Goal: Task Accomplishment & Management: Complete application form

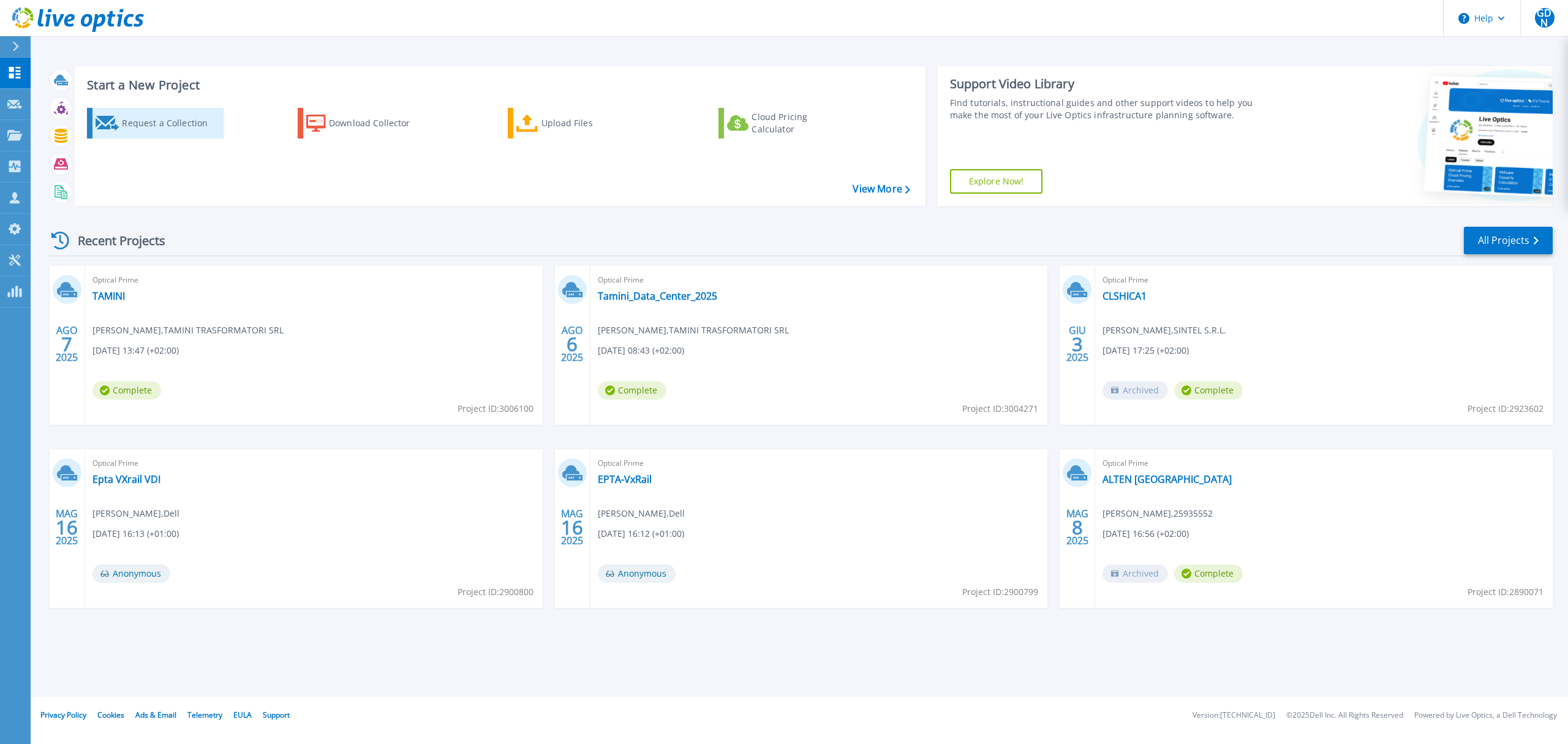
click at [156, 128] on div "Request a Collection" at bounding box center [171, 123] width 98 height 25
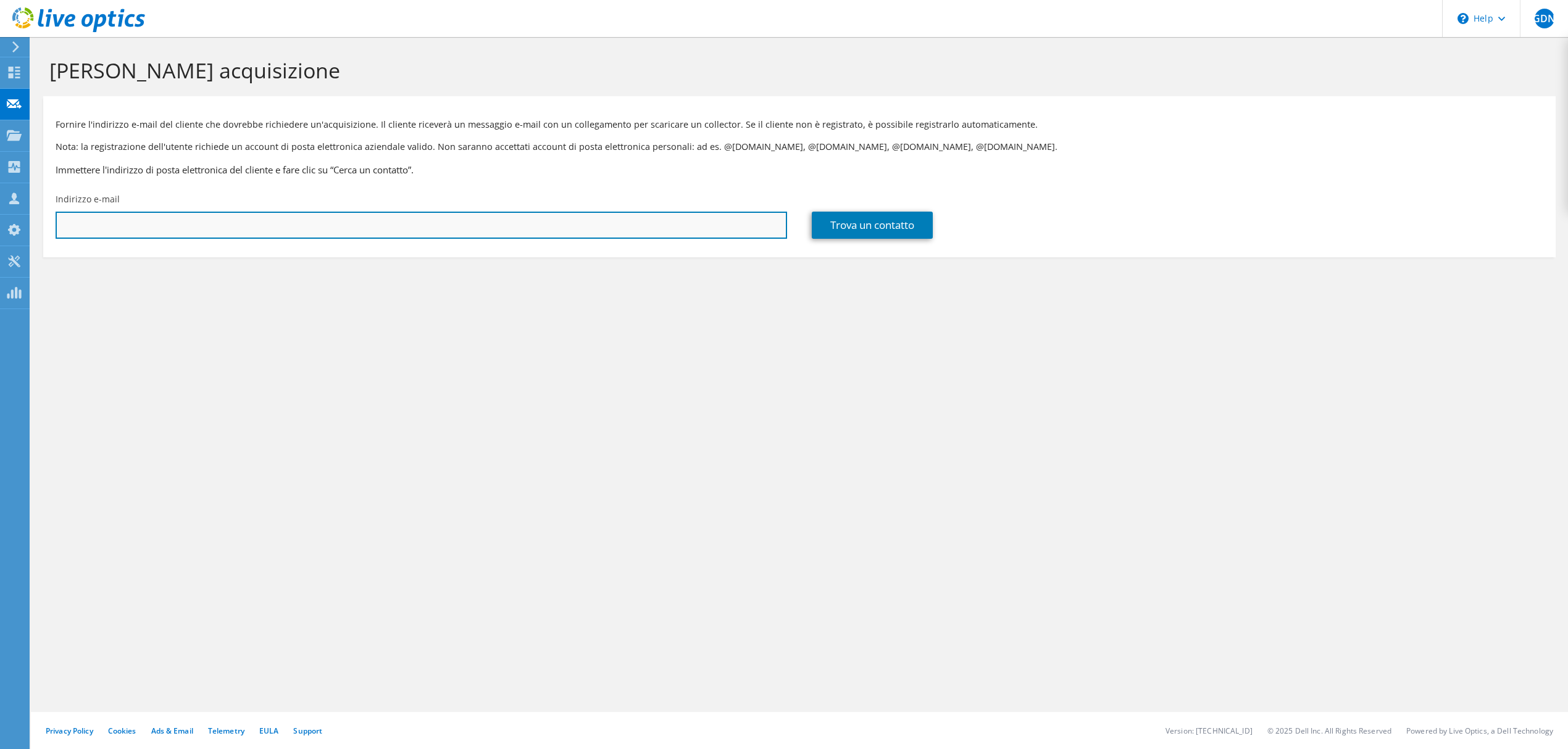
click at [264, 227] on input "text" at bounding box center [421, 225] width 731 height 27
paste input "[PERSON_NAME] <[PERSON_NAME][EMAIL_ADDRESS][DOMAIN_NAME]>"
drag, startPoint x: 130, startPoint y: 228, endPoint x: 20, endPoint y: 231, distance: 110.0
click at [20, 231] on div "GDN Partner di [PERSON_NAME] De Nunzio [EMAIL_ADDRESS][DOMAIN_NAME] Ricoh Europ…" at bounding box center [784, 374] width 1568 height 749
click at [281, 228] on input "[PERSON_NAME] [PERSON_NAME][EMAIL_ADDRESS][DOMAIN_NAME]>" at bounding box center [421, 225] width 731 height 27
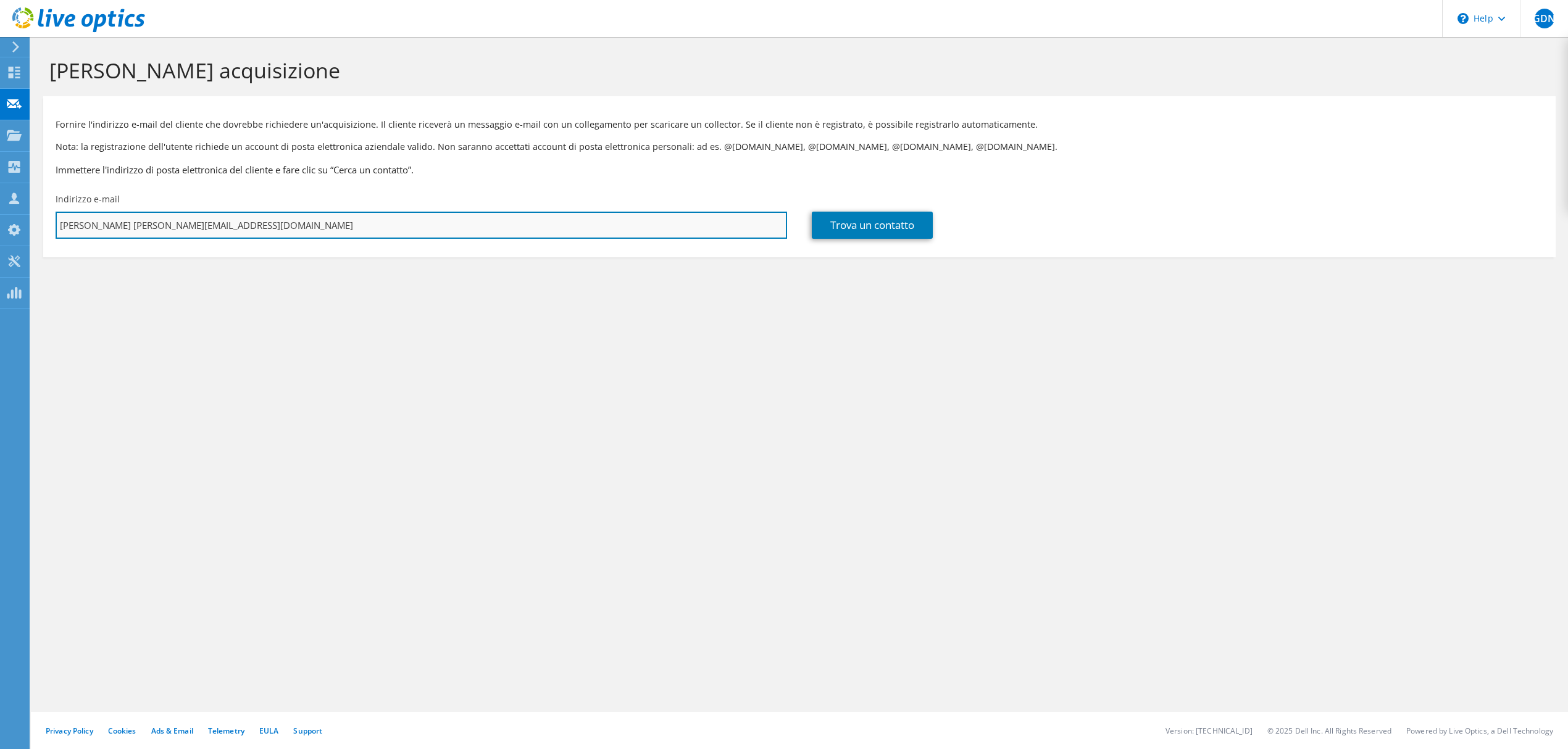
drag, startPoint x: 59, startPoint y: 225, endPoint x: 122, endPoint y: 231, distance: 63.3
click at [122, 231] on input "[PERSON_NAME] [PERSON_NAME][EMAIL_ADDRESS][DOMAIN_NAME]" at bounding box center [421, 225] width 731 height 27
type input "[PERSON_NAME][EMAIL_ADDRESS][DOMAIN_NAME]"
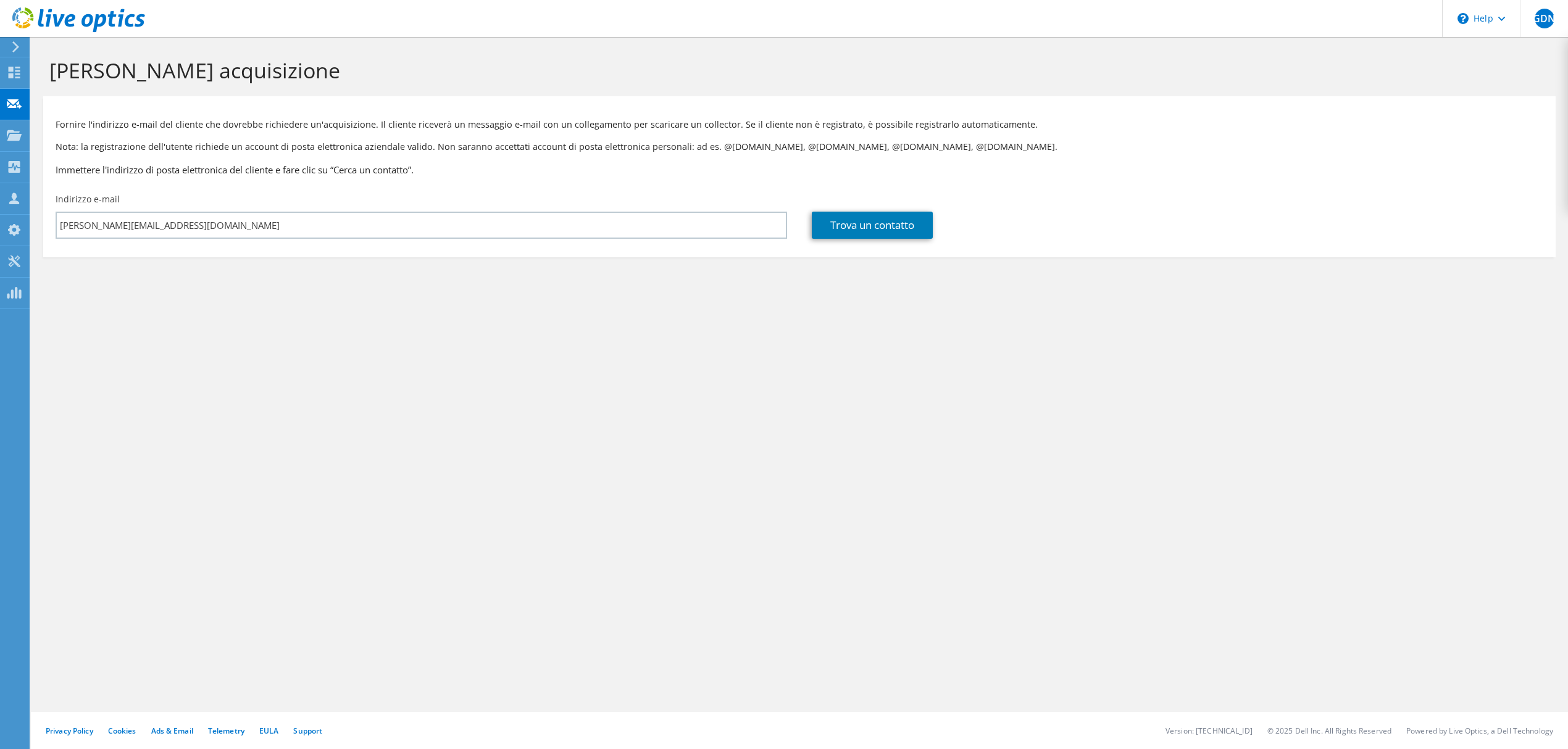
click at [262, 298] on section "[PERSON_NAME] acquisizione Fornire l'indirizzo e-mail del cliente che dovrebbe …" at bounding box center [799, 178] width 1537 height 282
click at [858, 224] on link "Trova un contatto" at bounding box center [872, 225] width 121 height 27
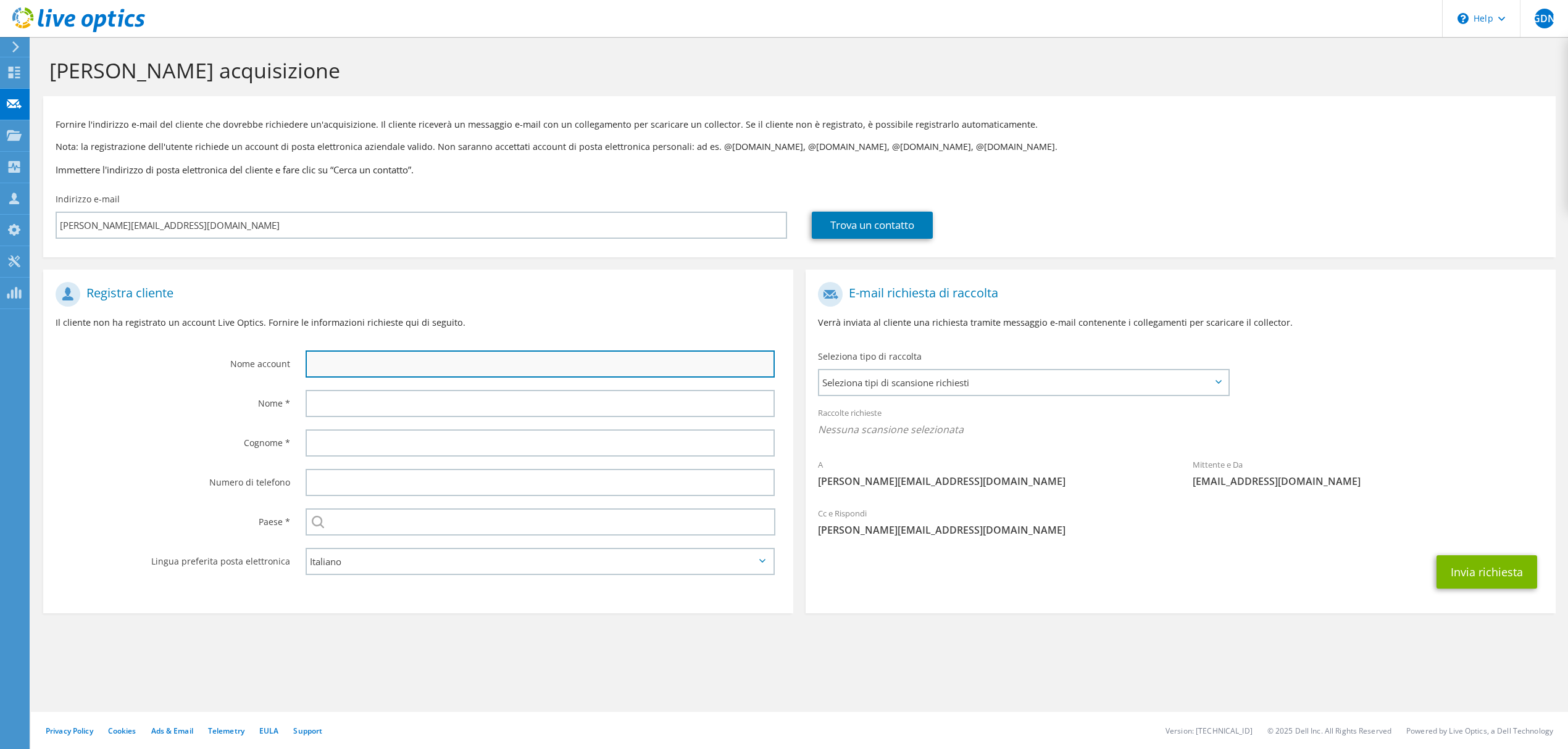
click at [368, 368] on input "text" at bounding box center [539, 364] width 469 height 27
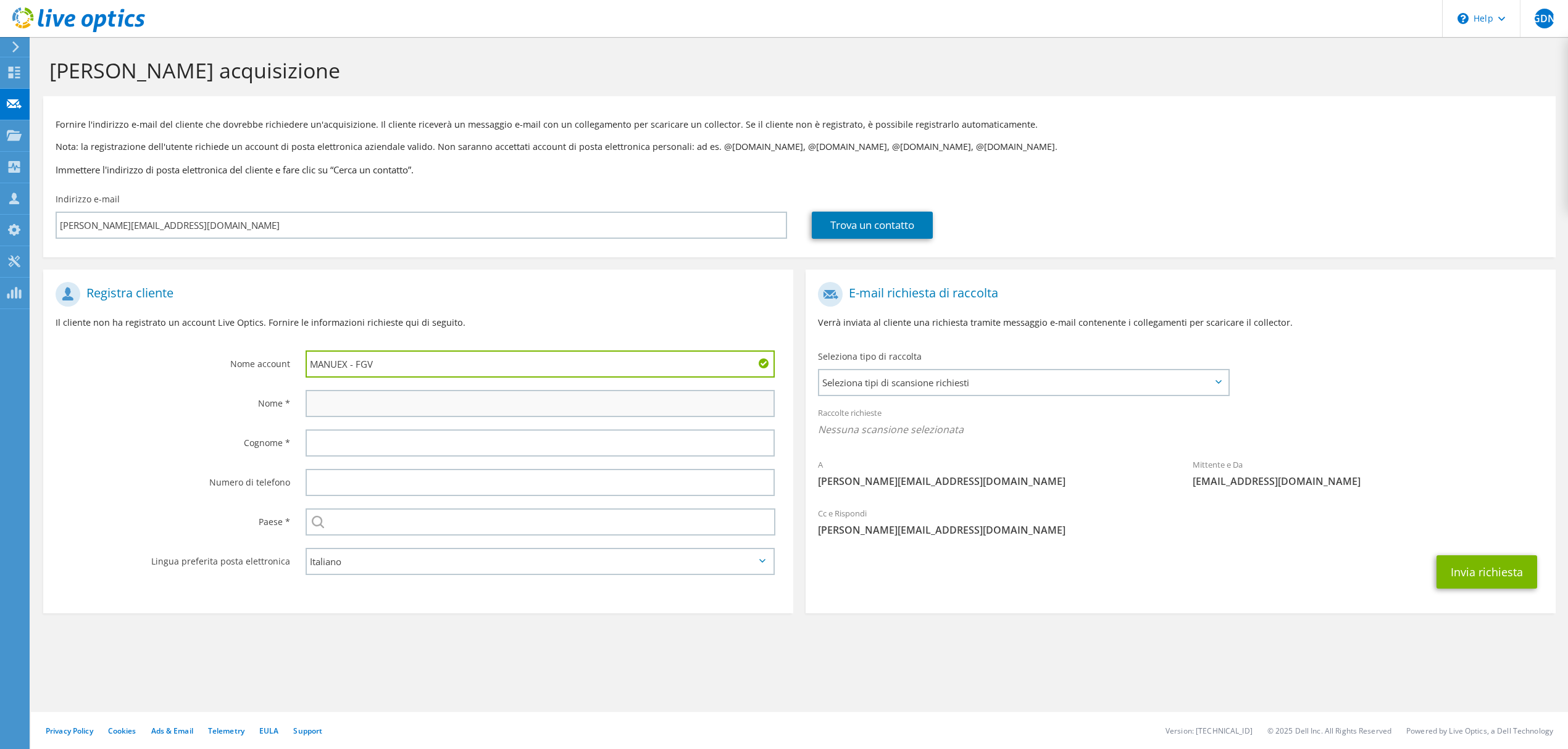
type input "MANUEX - FGV"
click at [402, 405] on input "text" at bounding box center [539, 403] width 469 height 27
click at [395, 398] on input "text" at bounding box center [539, 403] width 469 height 27
type input "[PERSON_NAME]"
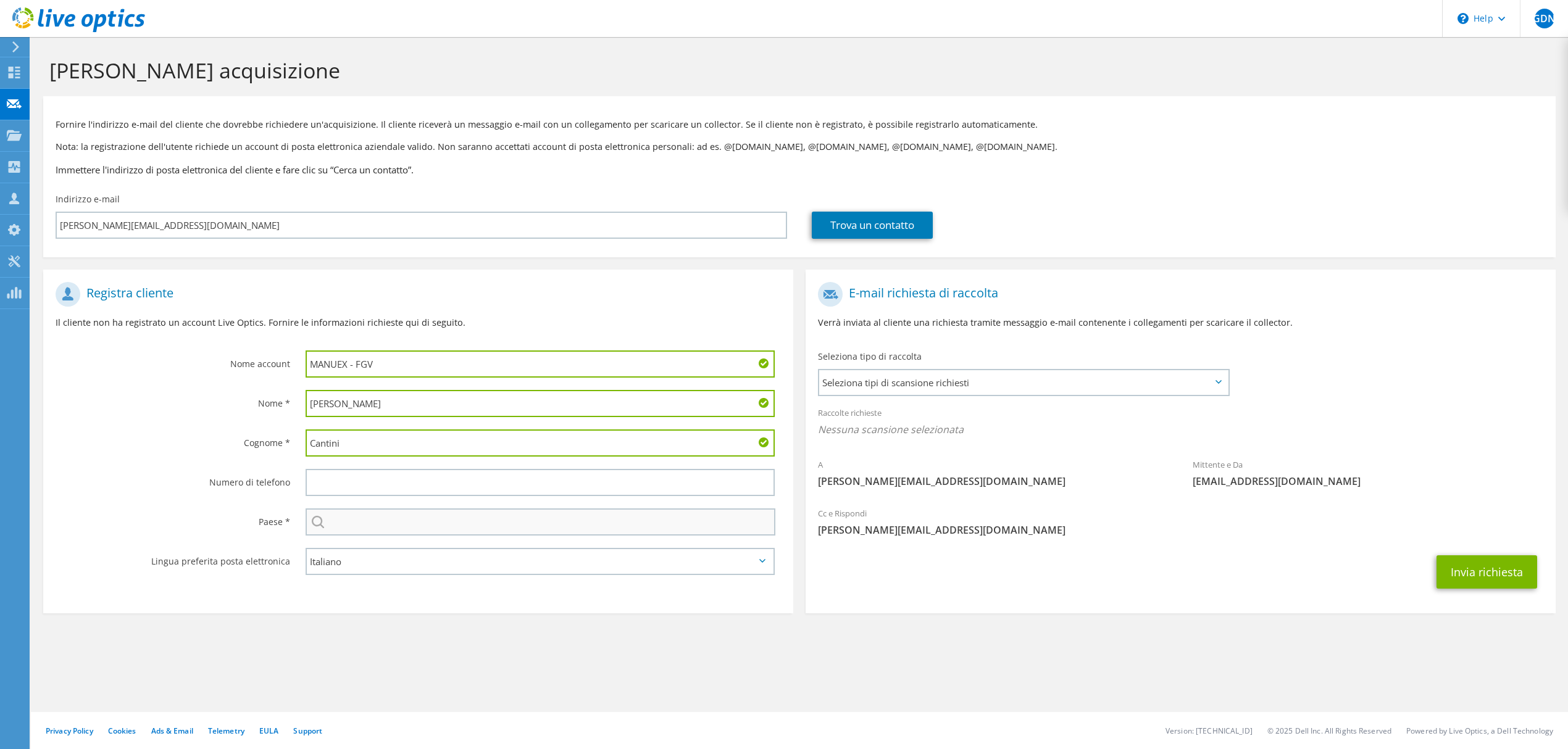
type input "Cantini"
click at [377, 524] on input "text" at bounding box center [540, 522] width 470 height 27
type input "[GEOGRAPHIC_DATA]"
type input "3473170711"
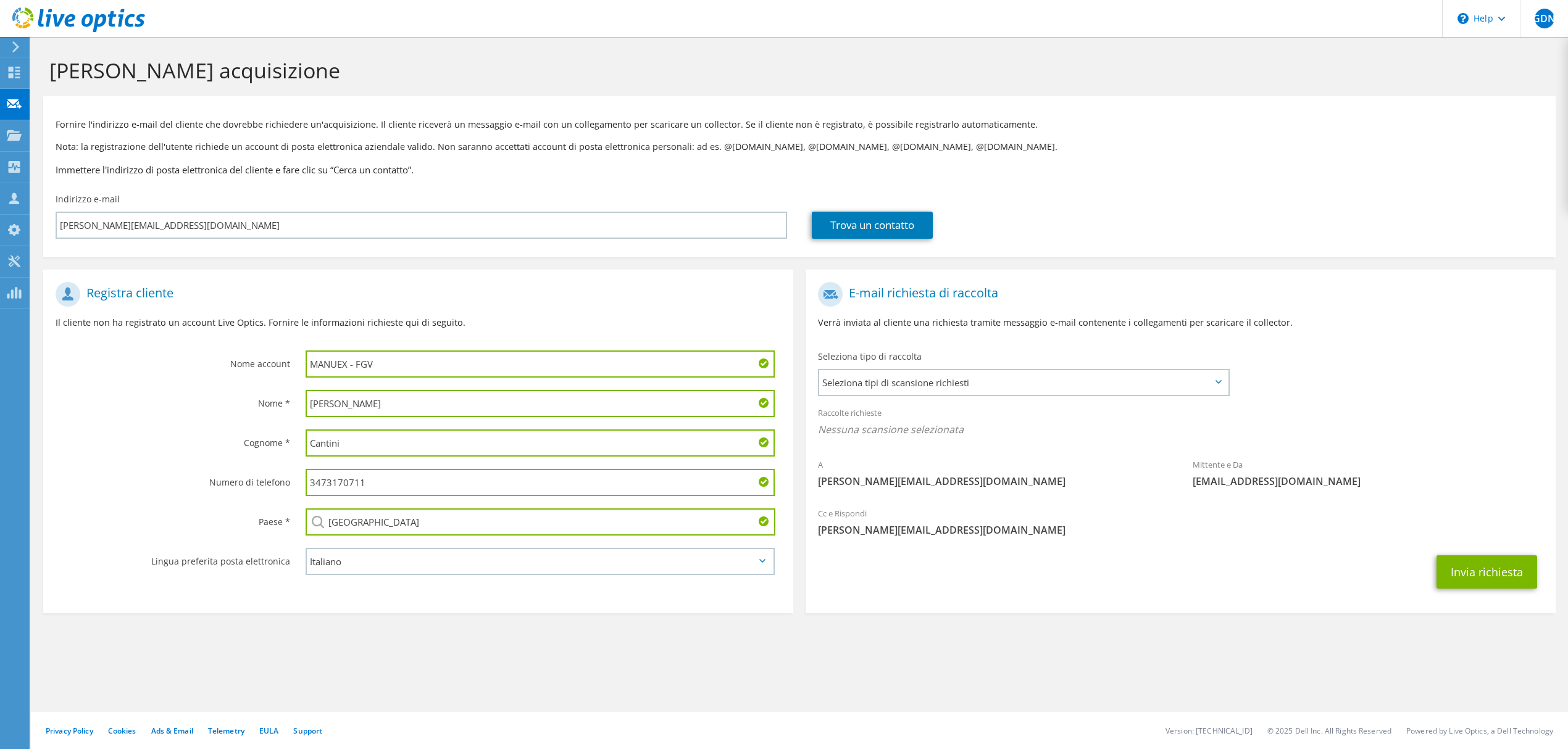
click at [377, 587] on section "Registra cliente Il cliente non ha registrato un account Live Optics. Fornire l…" at bounding box center [419, 442] width 750 height 343
click at [930, 391] on span "Seleziona tipi di scansione richiesti" at bounding box center [1023, 382] width 409 height 25
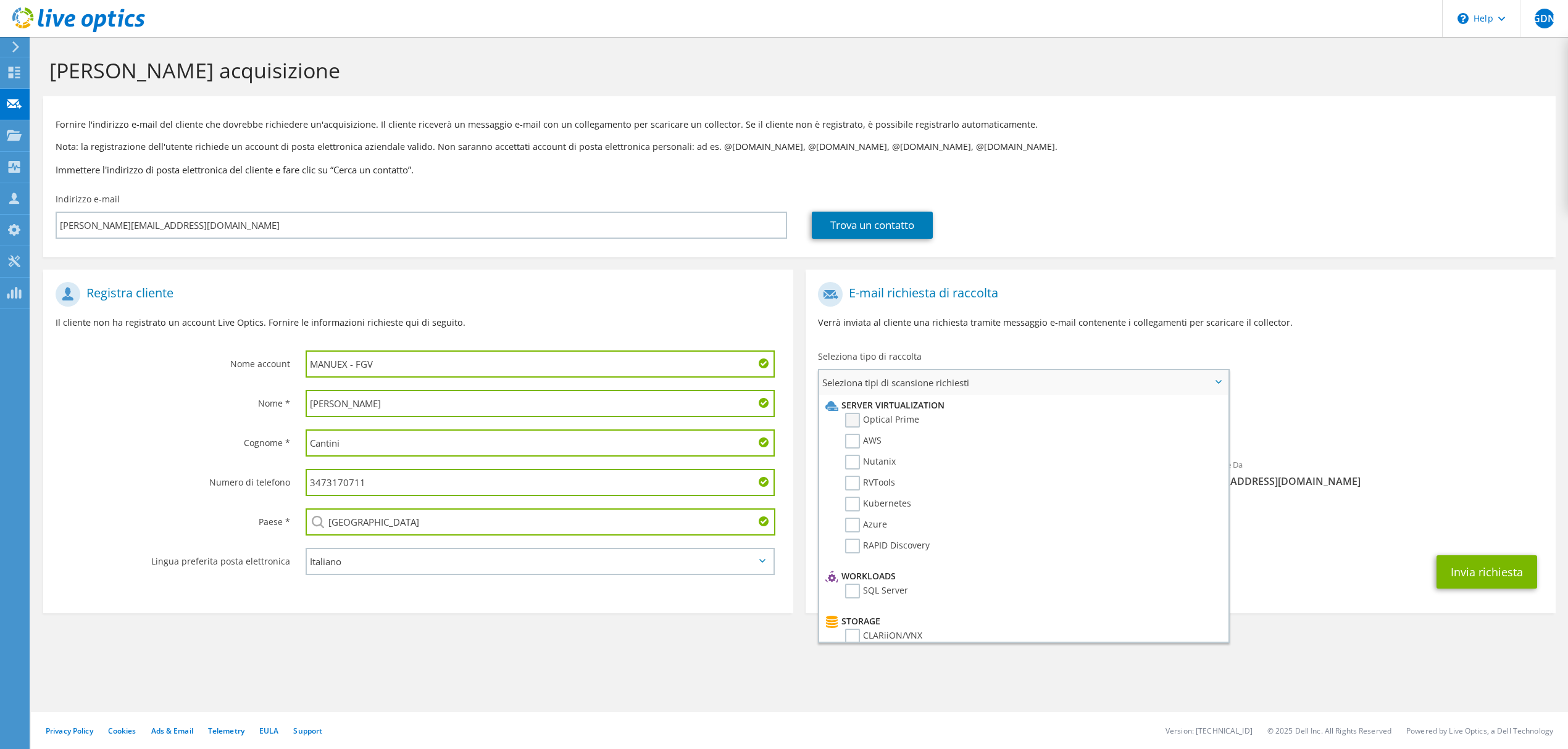
click at [907, 418] on label "Optical Prime" at bounding box center [882, 420] width 74 height 15
click at [0, 0] on input "Optical Prime" at bounding box center [0, 0] width 0 height 0
click at [1292, 445] on div "Raccolte richieste Nessuna scansione selezionata Optical Prime" at bounding box center [1181, 424] width 750 height 49
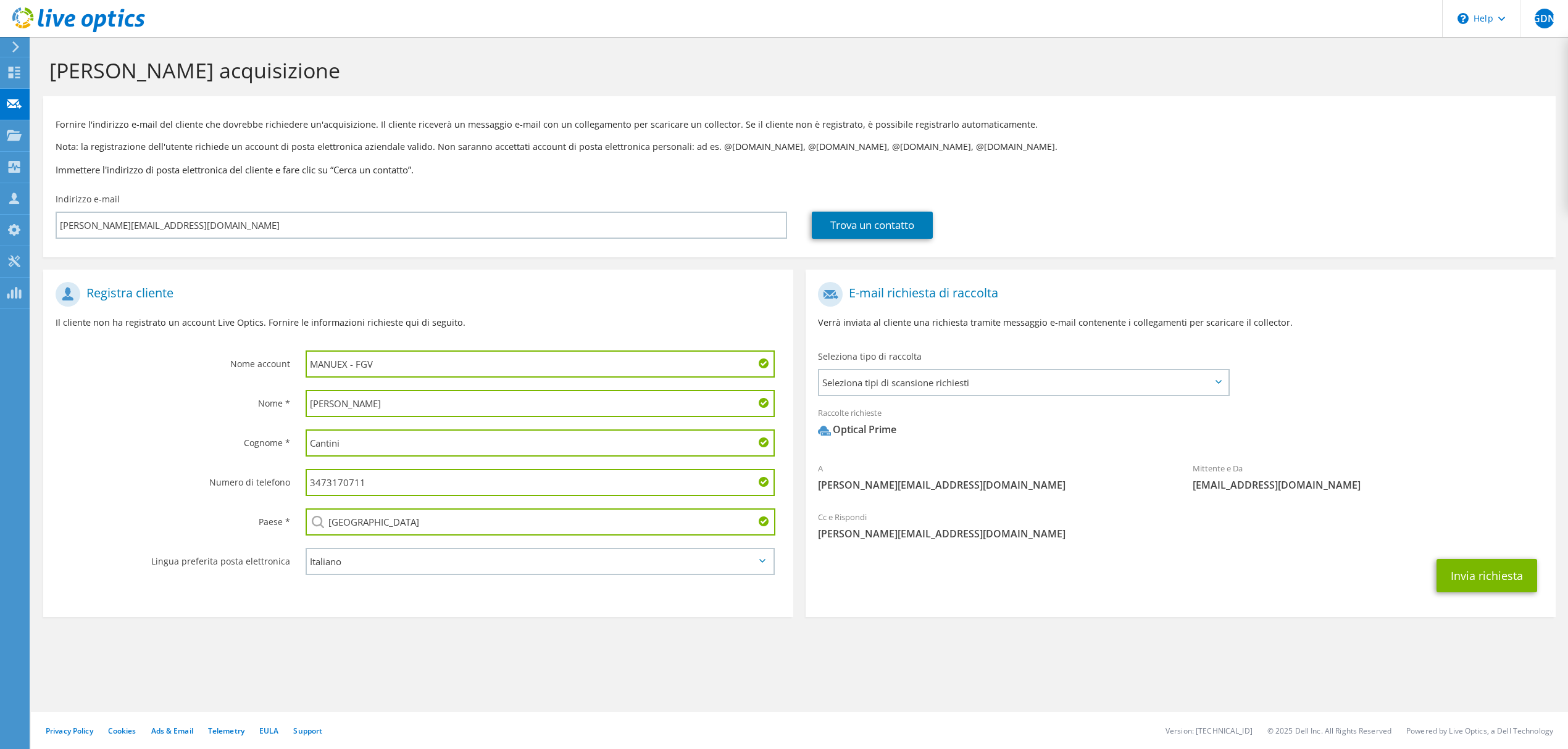
click at [405, 366] on input "MANUEX - FGV" at bounding box center [539, 364] width 469 height 27
type input "MANUEX - FGV - Hyper-v"
click at [1494, 576] on button "Invia richiesta" at bounding box center [1487, 575] width 101 height 33
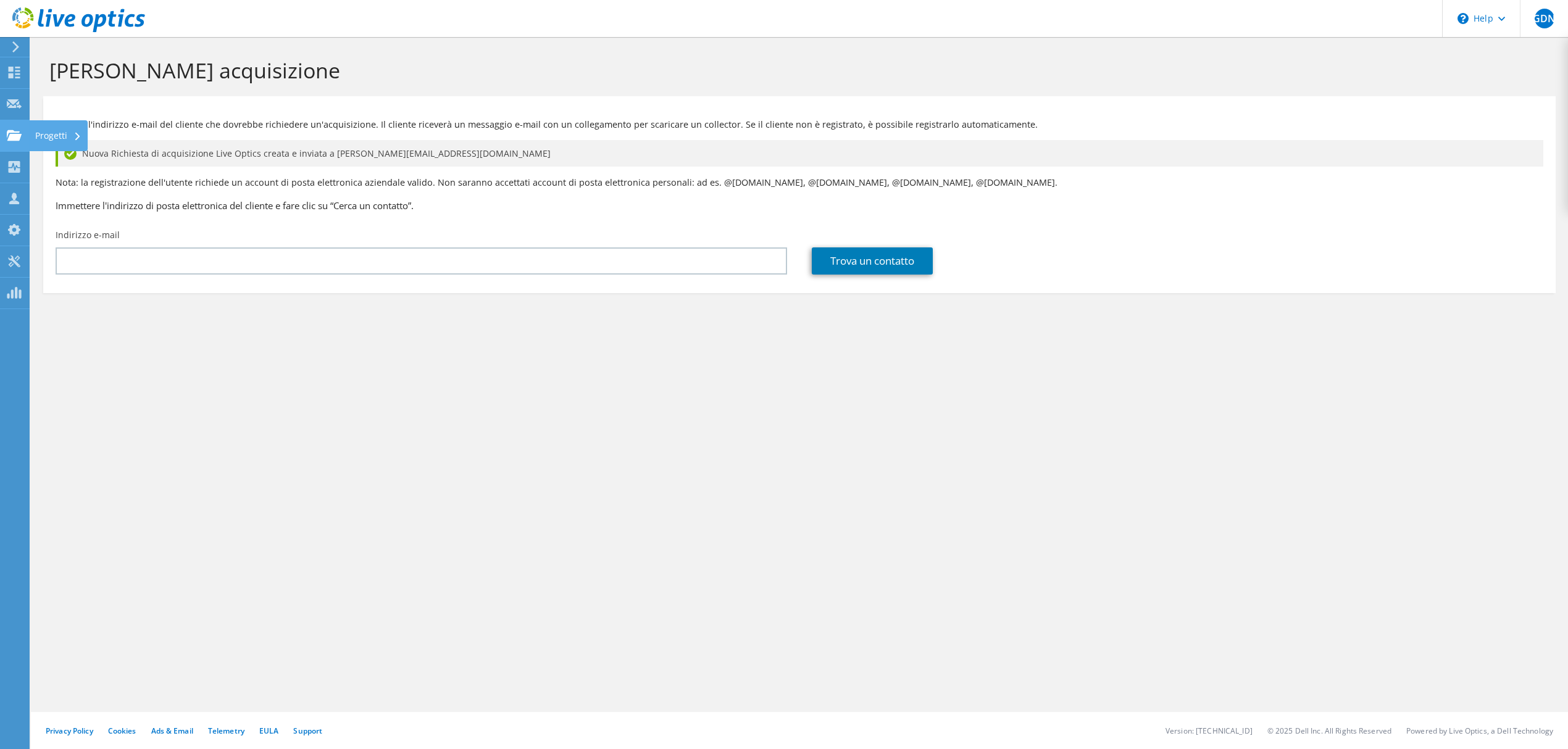
click at [18, 134] on use at bounding box center [14, 135] width 15 height 10
